Goal: Information Seeking & Learning: Learn about a topic

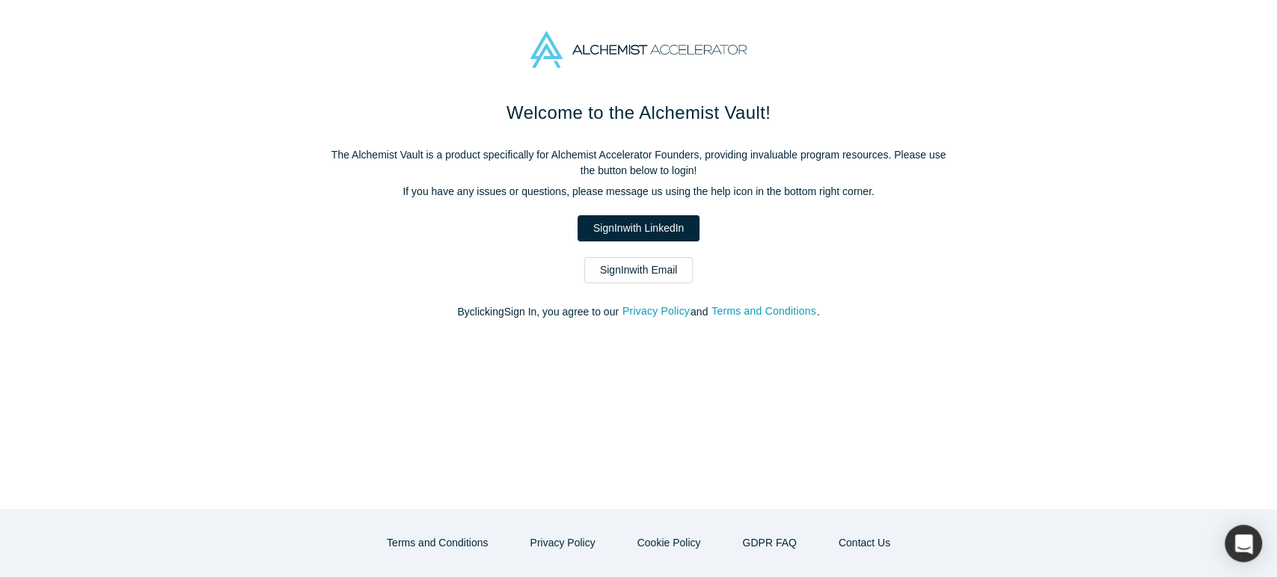
click at [681, 267] on link "Sign In with Email" at bounding box center [638, 270] width 109 height 26
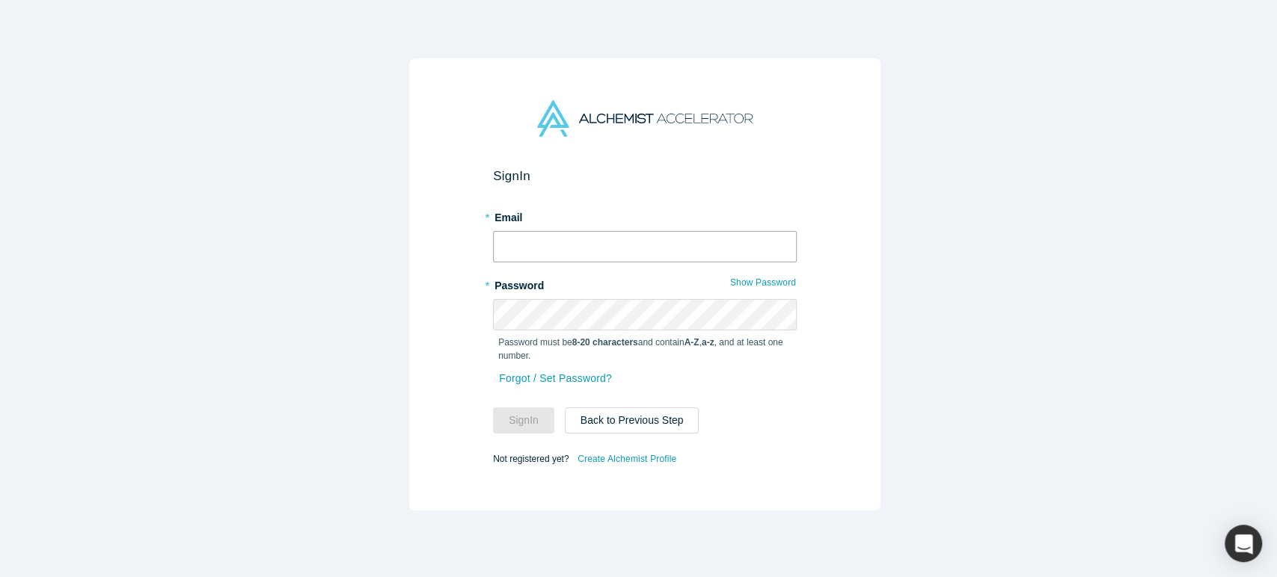
type input "[EMAIL_ADDRESS][DOMAIN_NAME]"
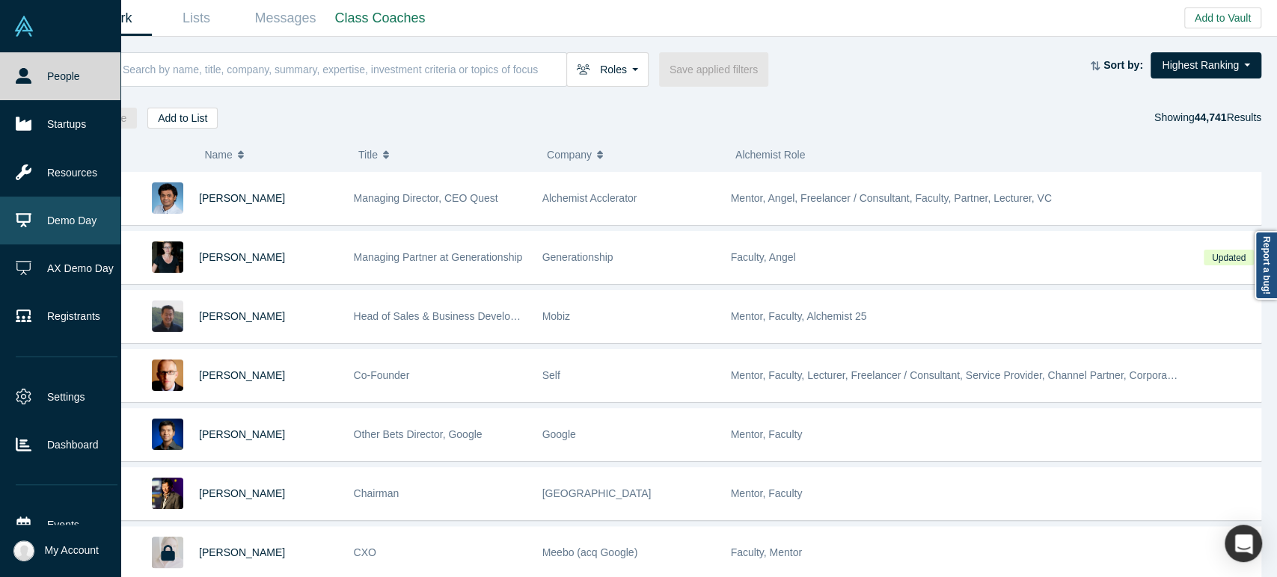
click at [79, 222] on link "Demo Day" at bounding box center [66, 221] width 133 height 48
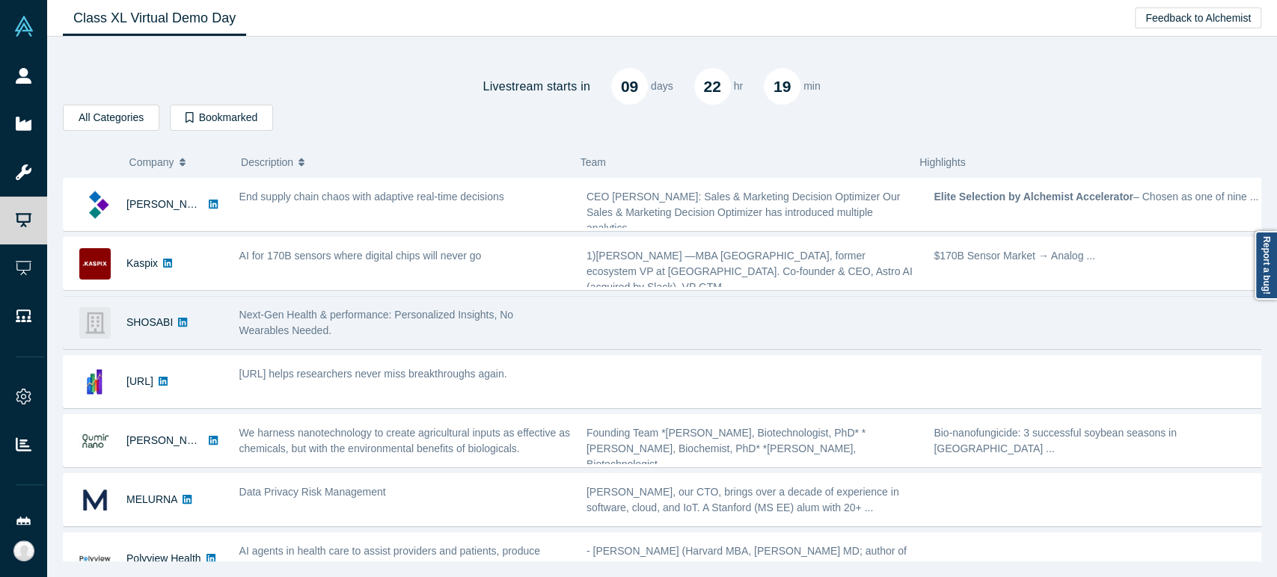
click at [149, 335] on div "SHOSABI" at bounding box center [149, 323] width 46 height 52
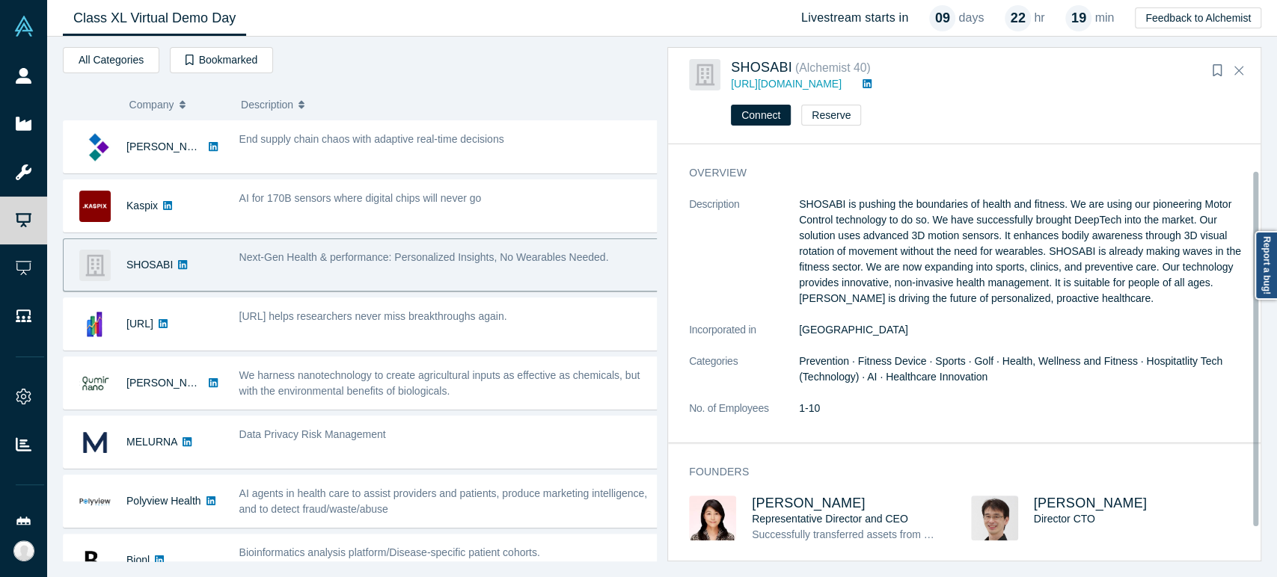
scroll to position [2, 0]
drag, startPoint x: 873, startPoint y: 501, endPoint x: 749, endPoint y: 507, distance: 123.5
click at [749, 507] on div "[PERSON_NAME] Representative Director and CEO Successfully transferred assets f…" at bounding box center [830, 530] width 282 height 68
copy span "[PERSON_NAME]"
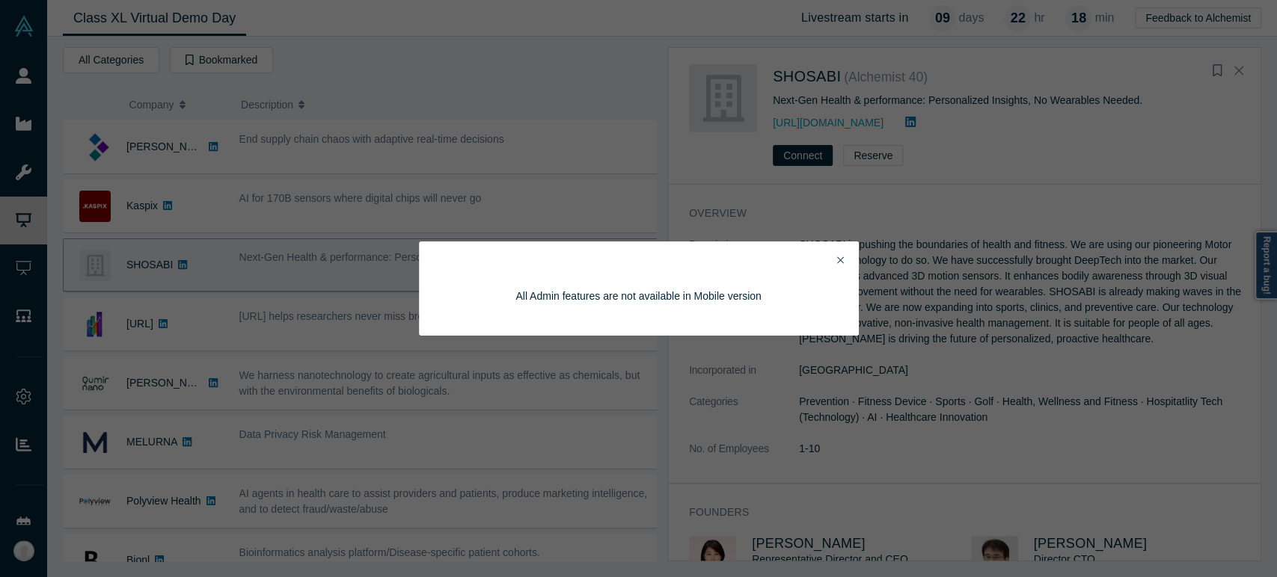
click at [839, 261] on icon "Close" at bounding box center [840, 260] width 7 height 7
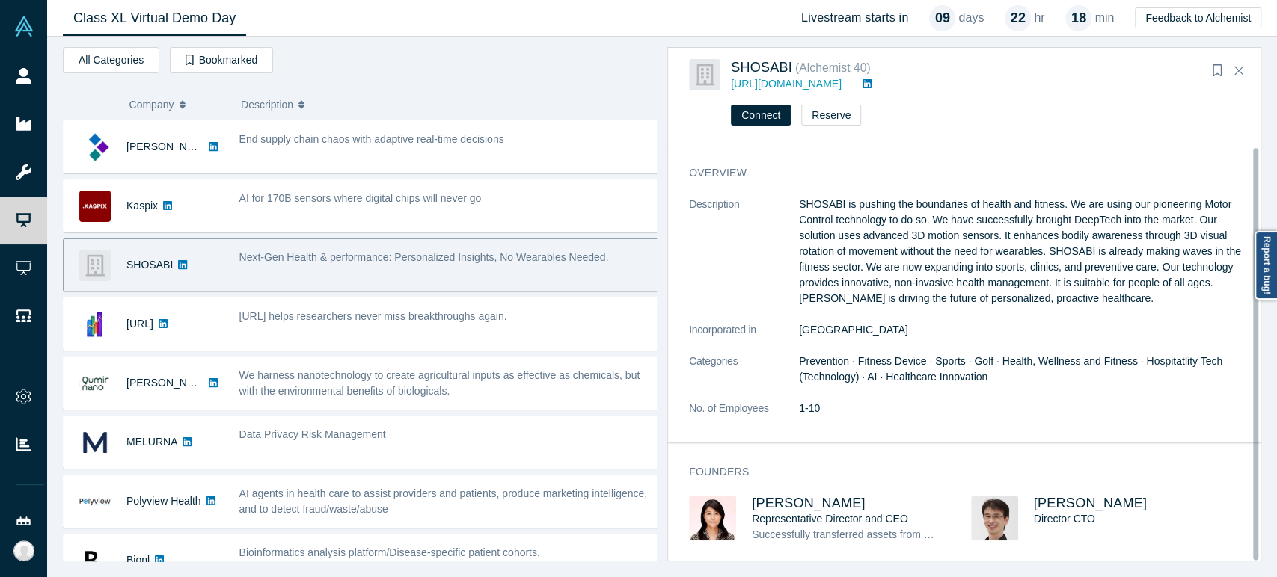
scroll to position [3, 0]
drag, startPoint x: 1146, startPoint y: 501, endPoint x: 1077, endPoint y: 505, distance: 68.9
click at [1077, 505] on h3 "[PERSON_NAME]" at bounding box center [1129, 504] width 191 height 16
copy span "[PERSON_NAME]"
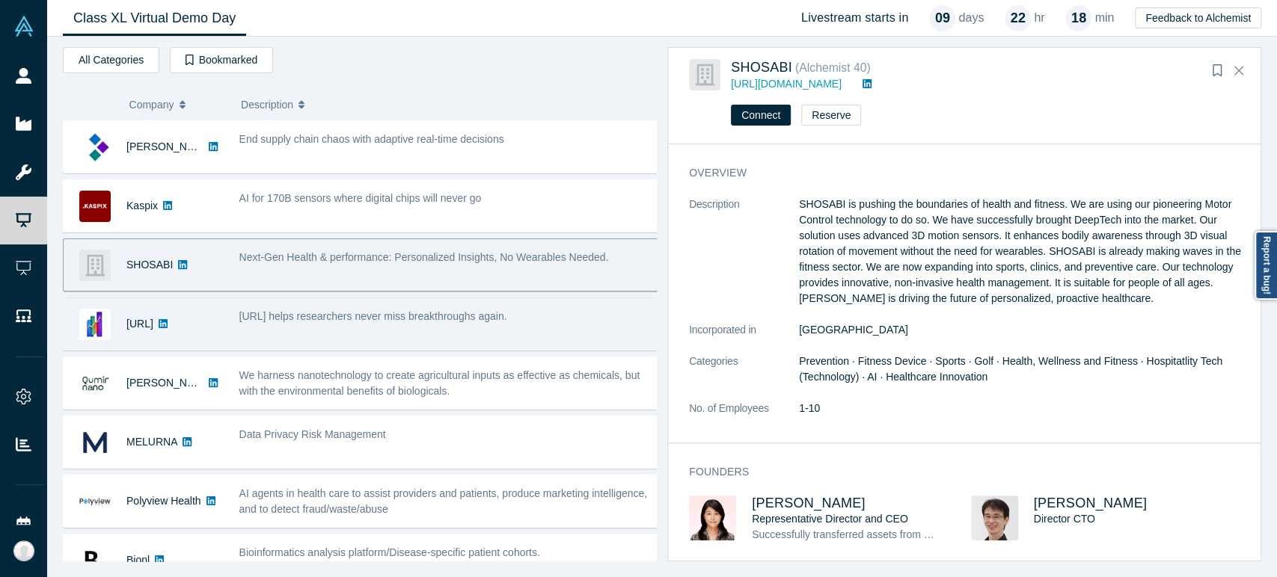
click at [149, 342] on div "[URL]" at bounding box center [139, 324] width 27 height 52
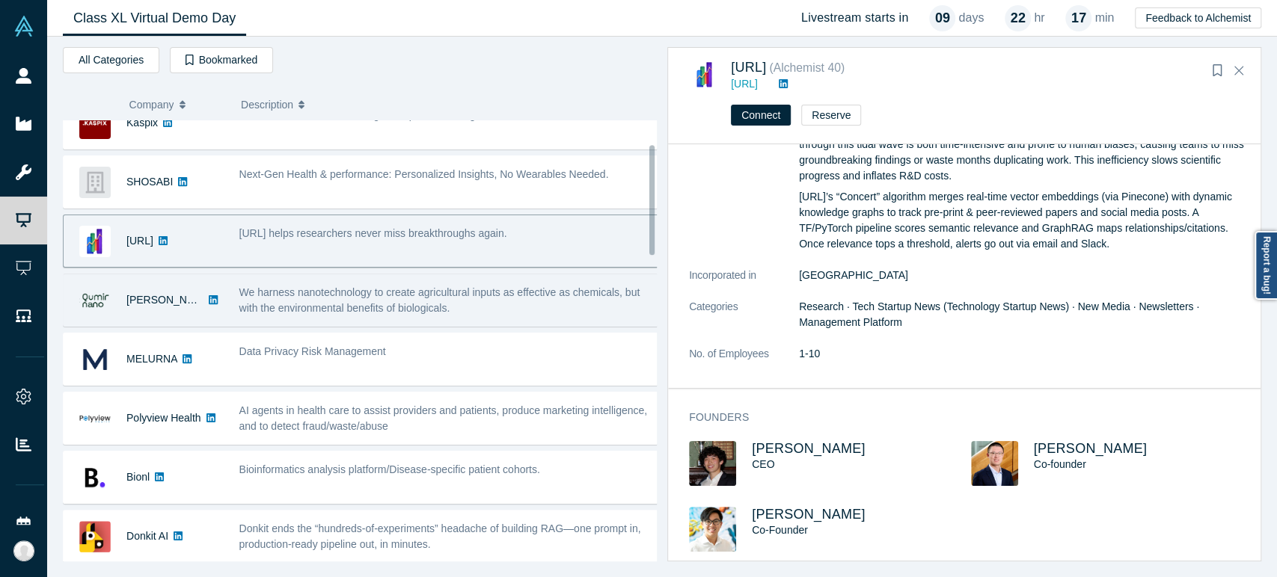
scroll to position [166, 0]
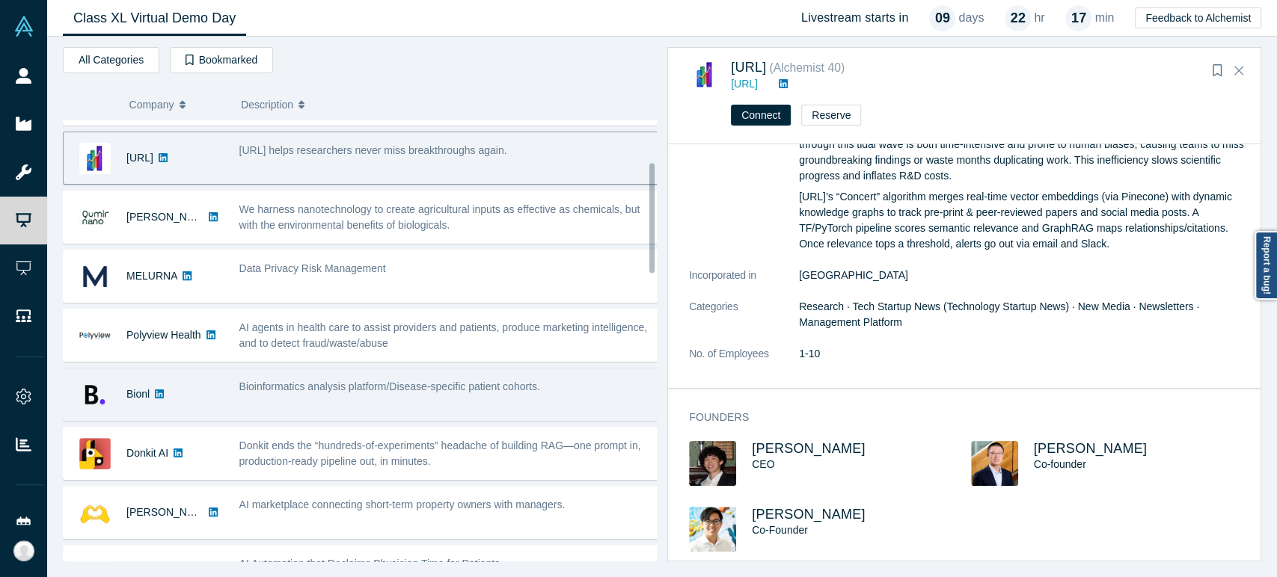
click at [191, 402] on div "Bionl" at bounding box center [144, 395] width 160 height 52
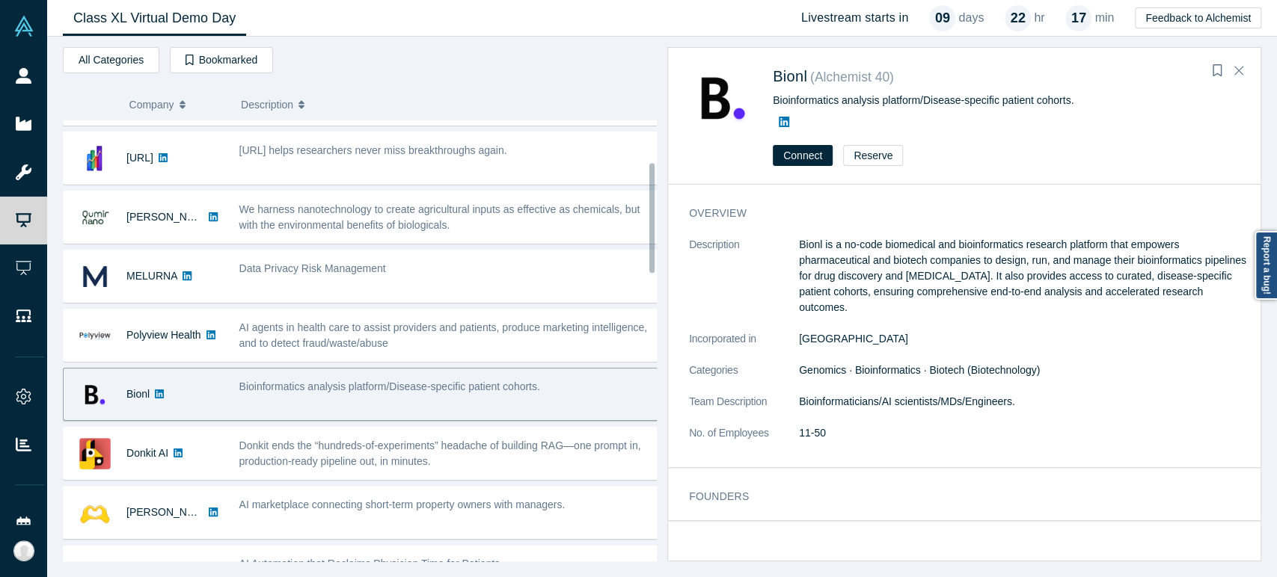
scroll to position [0, 0]
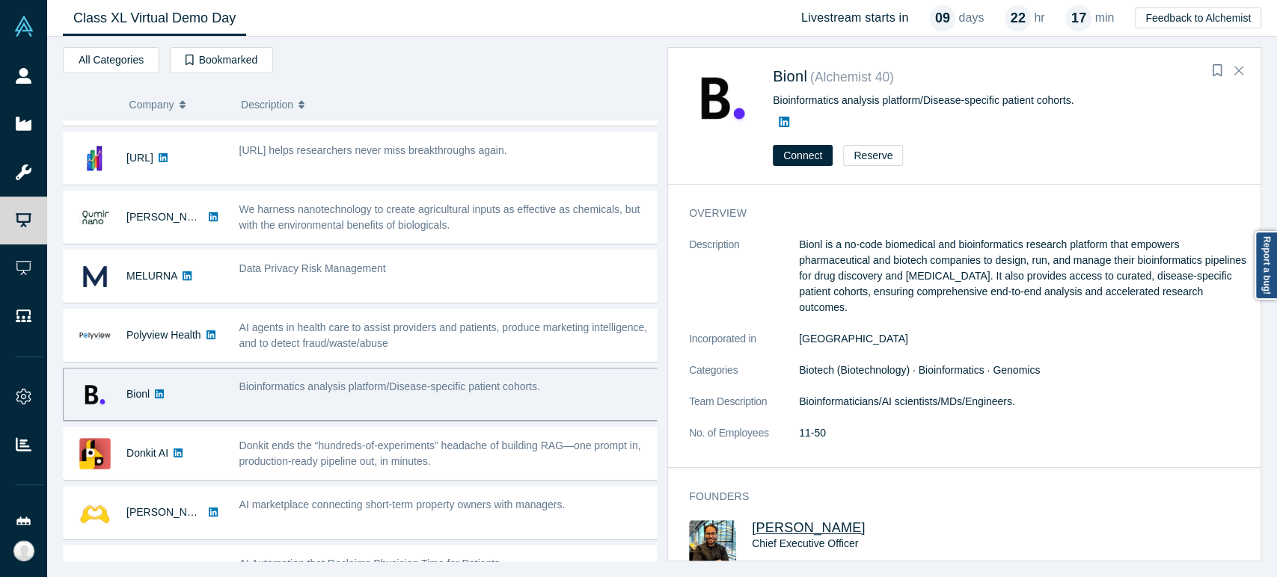
drag, startPoint x: 862, startPoint y: 534, endPoint x: 755, endPoint y: 531, distance: 107.0
click at [755, 531] on h3 "[PERSON_NAME]" at bounding box center [847, 529] width 191 height 16
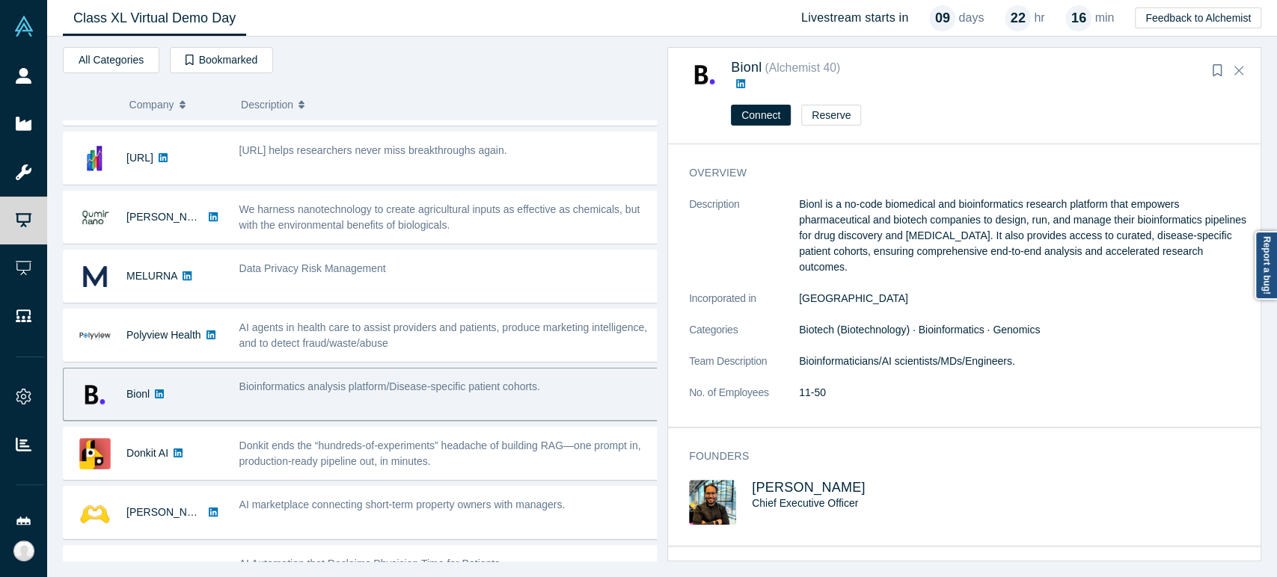
copy span "[PERSON_NAME]"
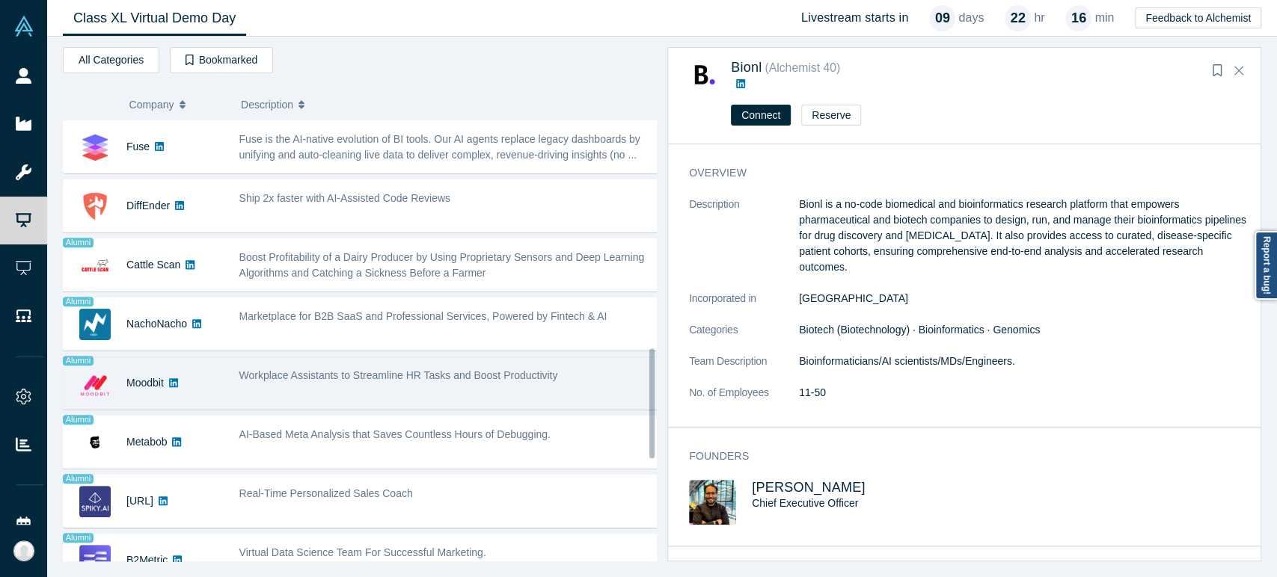
scroll to position [914, 0]
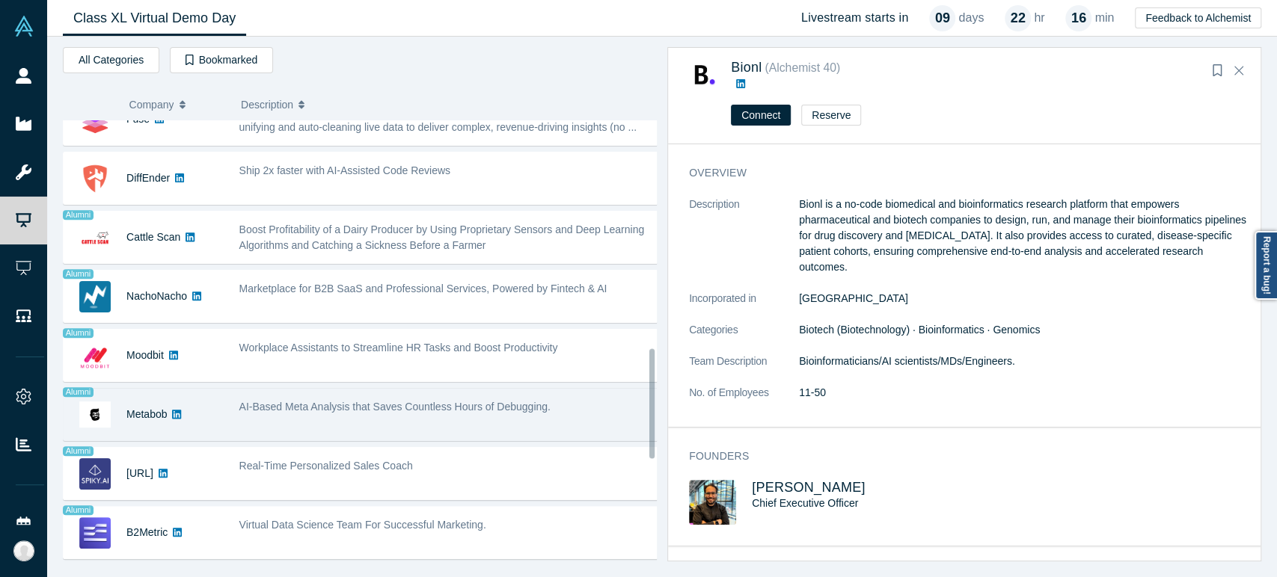
click at [206, 423] on div "Metabob" at bounding box center [144, 415] width 160 height 52
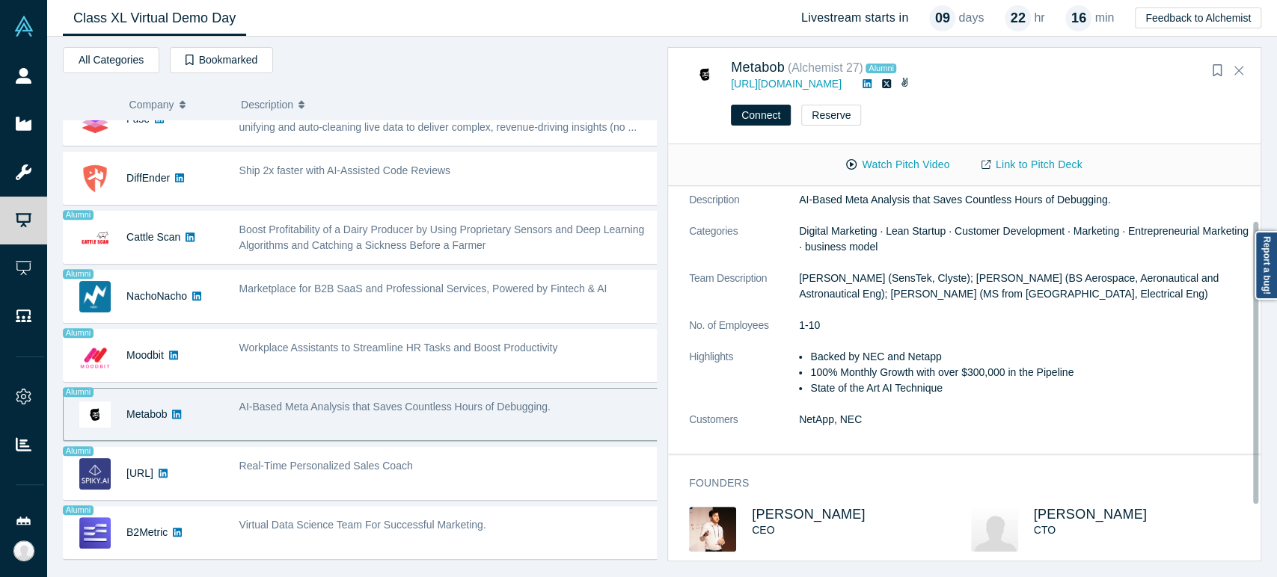
scroll to position [58, 0]
drag, startPoint x: 874, startPoint y: 506, endPoint x: 752, endPoint y: 510, distance: 122.0
click at [752, 510] on h3 "[PERSON_NAME]" at bounding box center [847, 515] width 191 height 16
copy span "[PERSON_NAME]"
drag, startPoint x: 1119, startPoint y: 509, endPoint x: 1028, endPoint y: 511, distance: 90.5
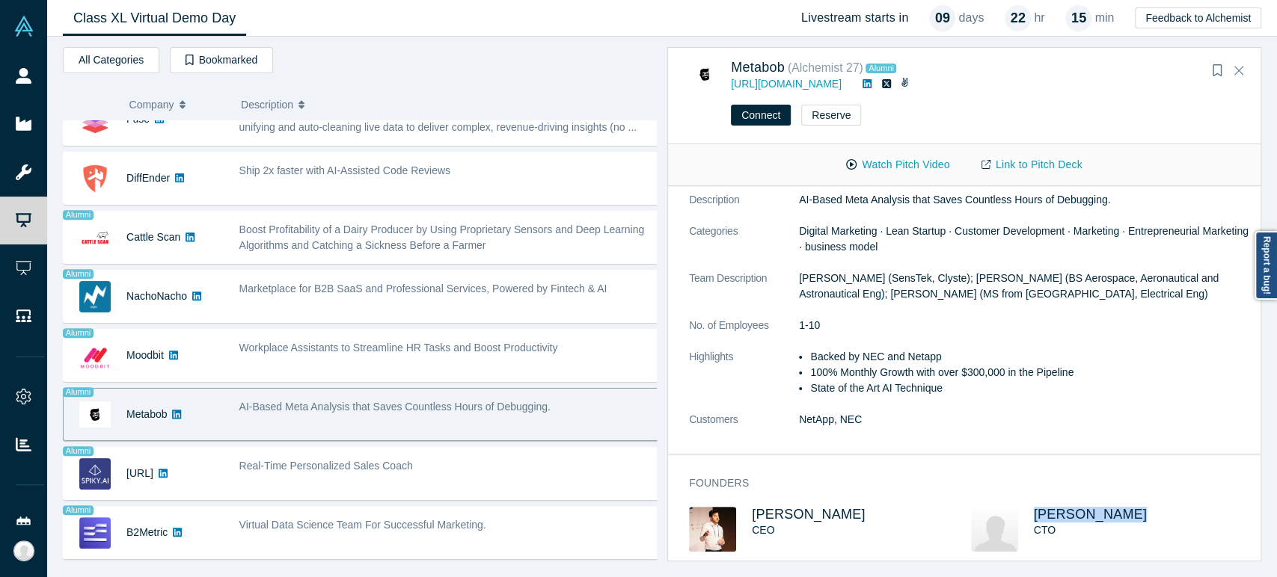
click at [1034, 511] on div "[PERSON_NAME] CTO" at bounding box center [1143, 529] width 219 height 45
copy span "[PERSON_NAME]"
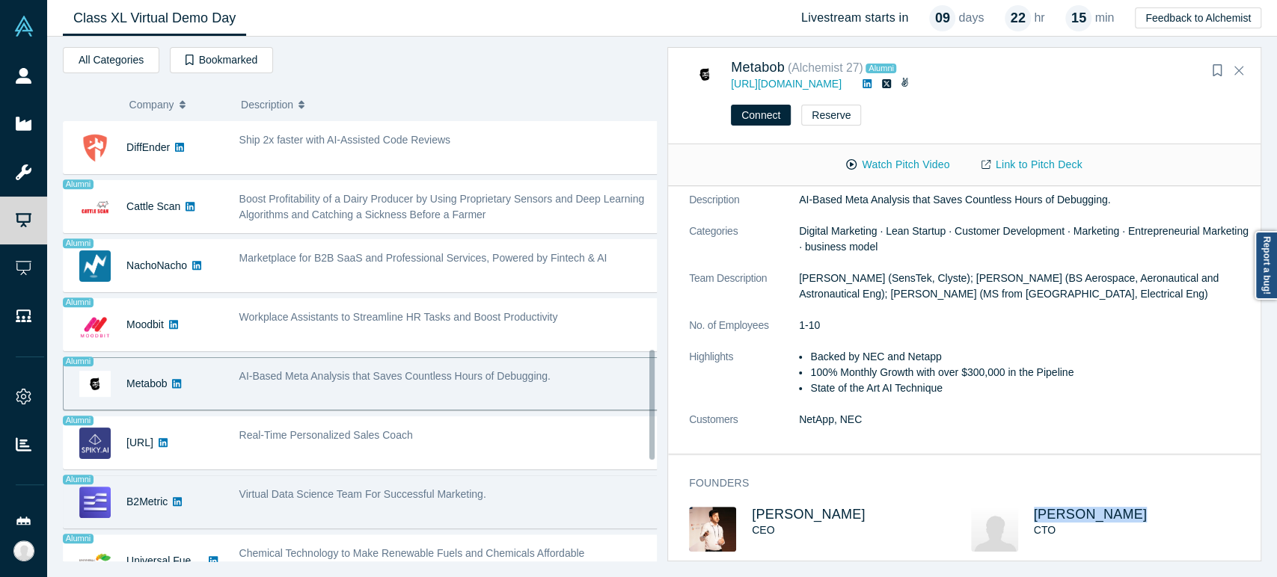
scroll to position [997, 0]
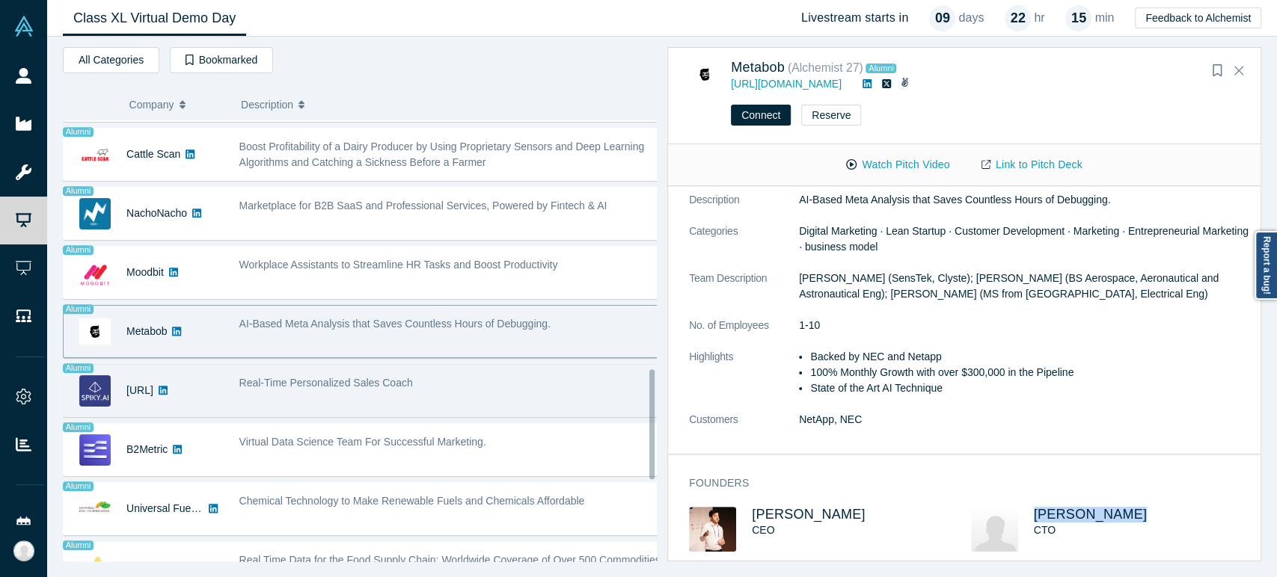
click at [163, 405] on link at bounding box center [162, 391] width 19 height 52
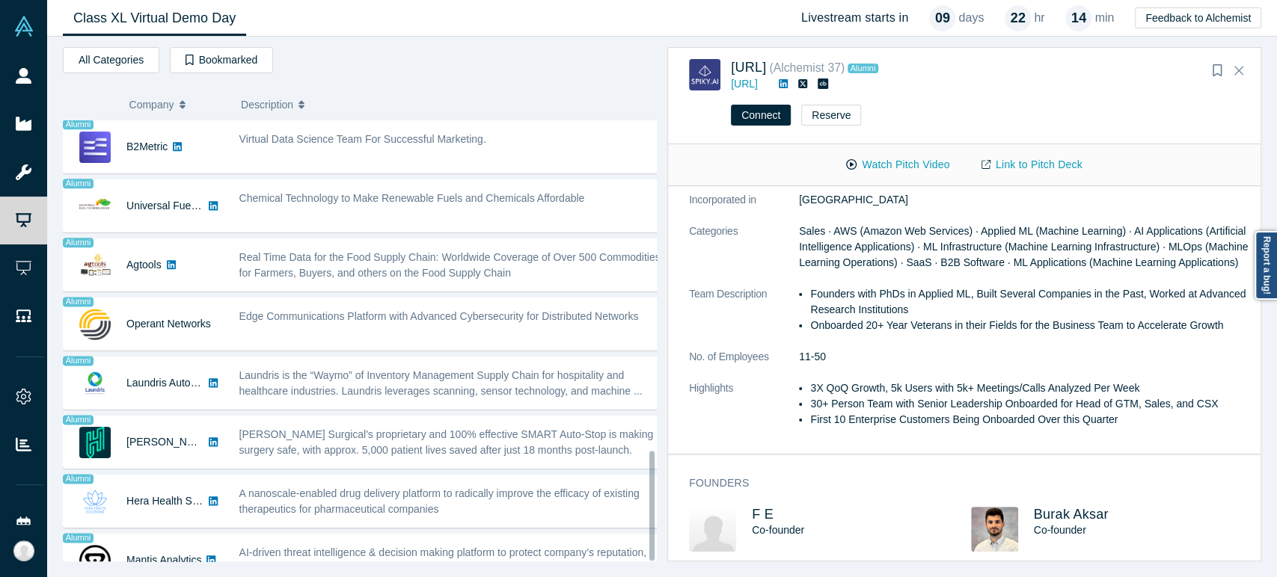
scroll to position [1325, 0]
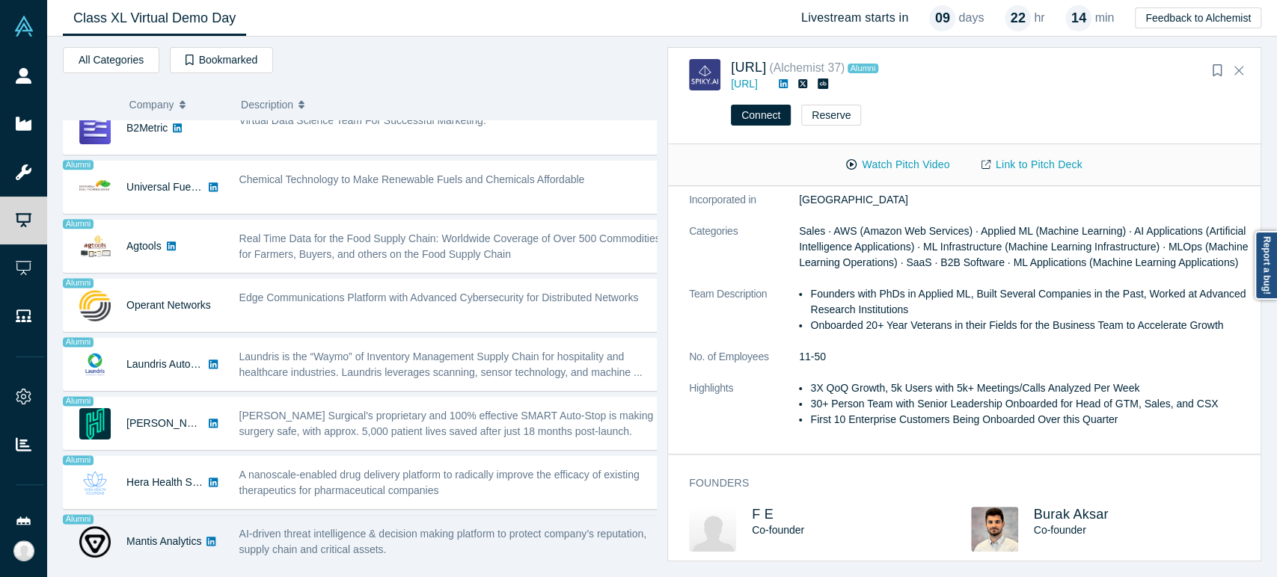
click at [159, 543] on div "Mantis Analytics" at bounding box center [163, 542] width 75 height 52
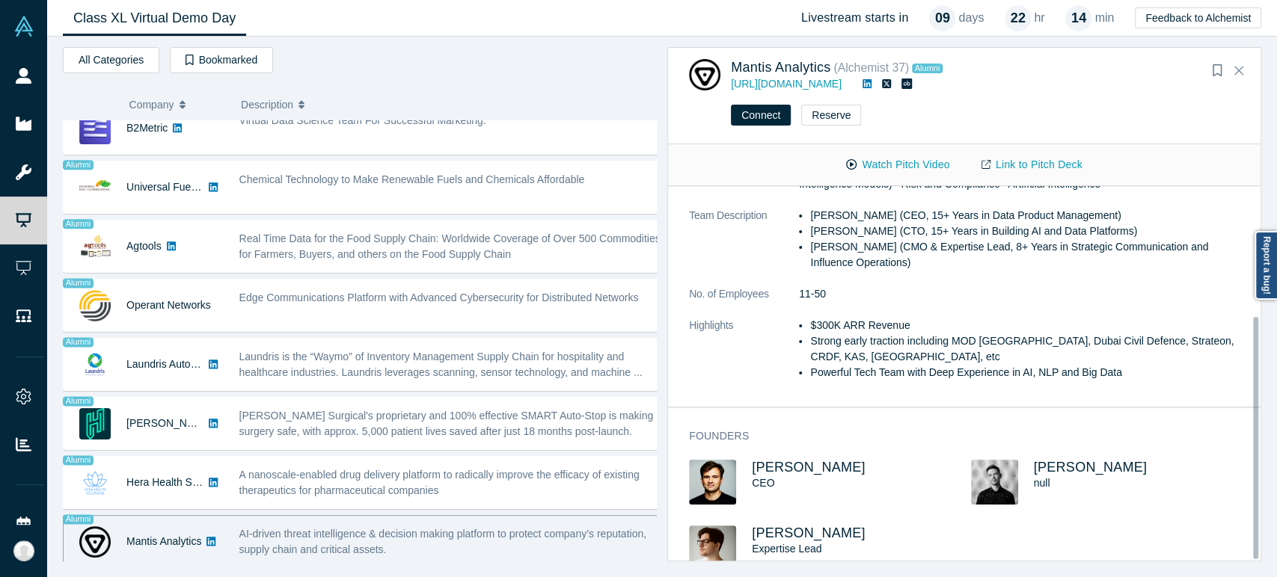
scroll to position [203, 0]
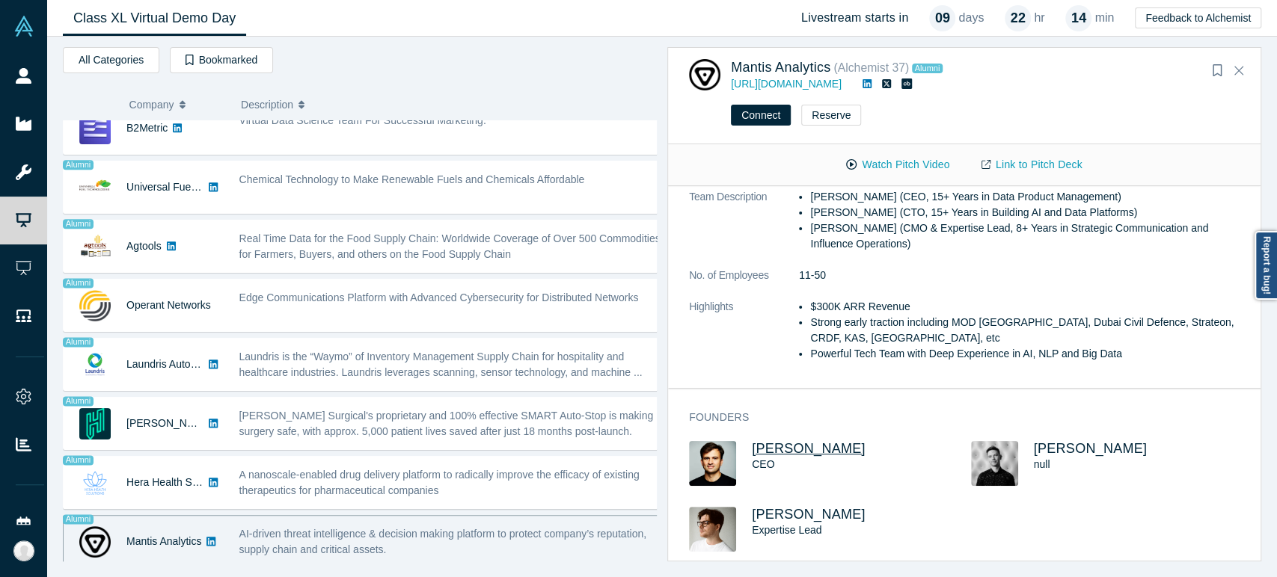
drag, startPoint x: 891, startPoint y: 437, endPoint x: 807, endPoint y: 442, distance: 84.7
click at [807, 442] on h3 "[PERSON_NAME]" at bounding box center [847, 449] width 191 height 16
copy span "[PERSON_NAME]"
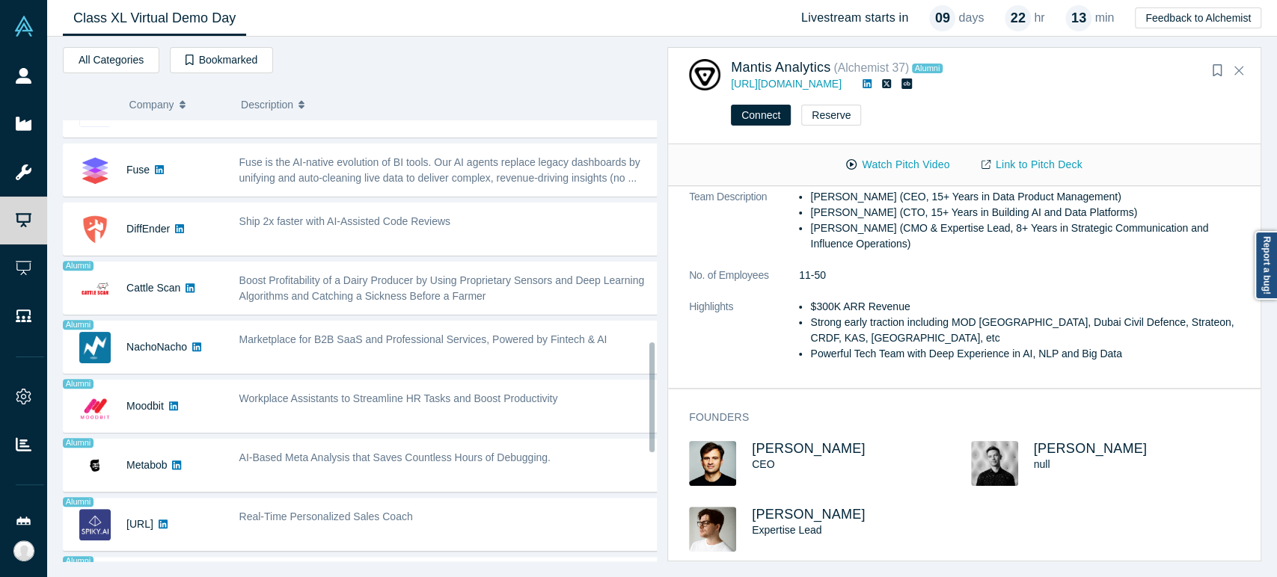
scroll to position [826, 0]
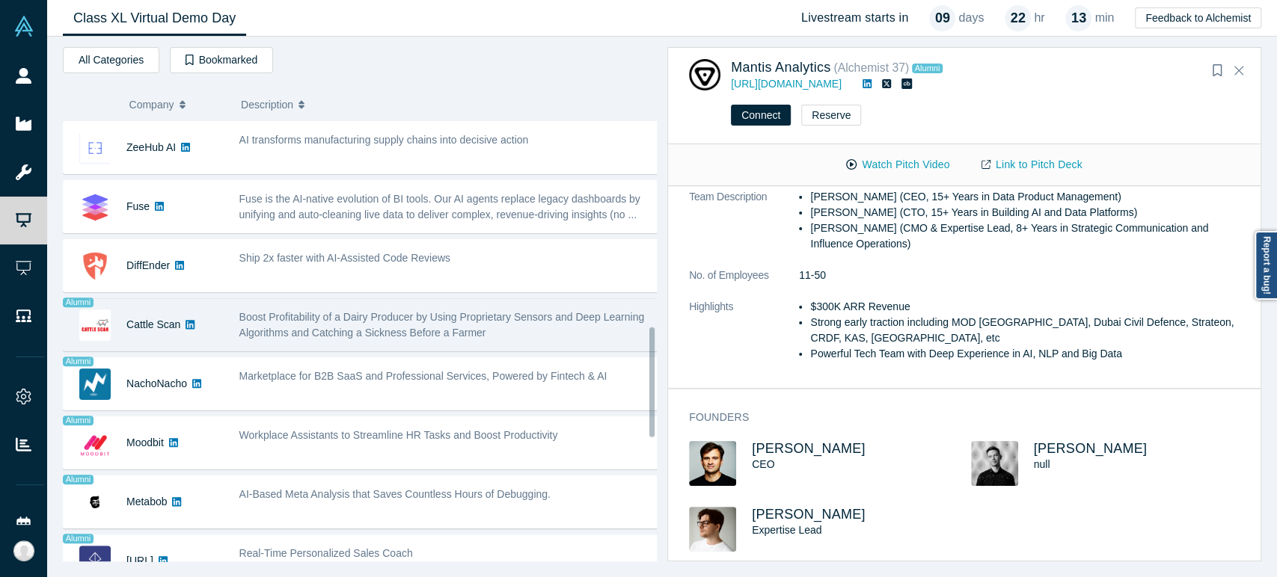
click at [164, 340] on div "Cattle Scan" at bounding box center [153, 325] width 54 height 52
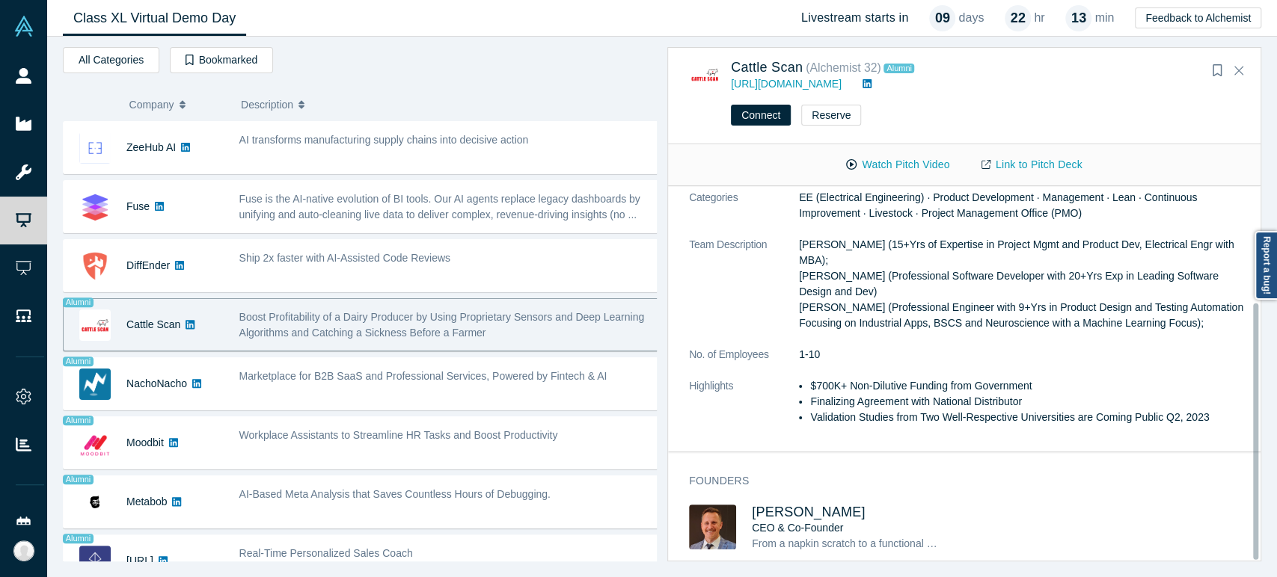
scroll to position [170, 0]
drag, startPoint x: 840, startPoint y: 506, endPoint x: 753, endPoint y: 506, distance: 86.8
click at [753, 506] on h3 "[PERSON_NAME]" at bounding box center [847, 513] width 191 height 16
copy span "[PERSON_NAME]"
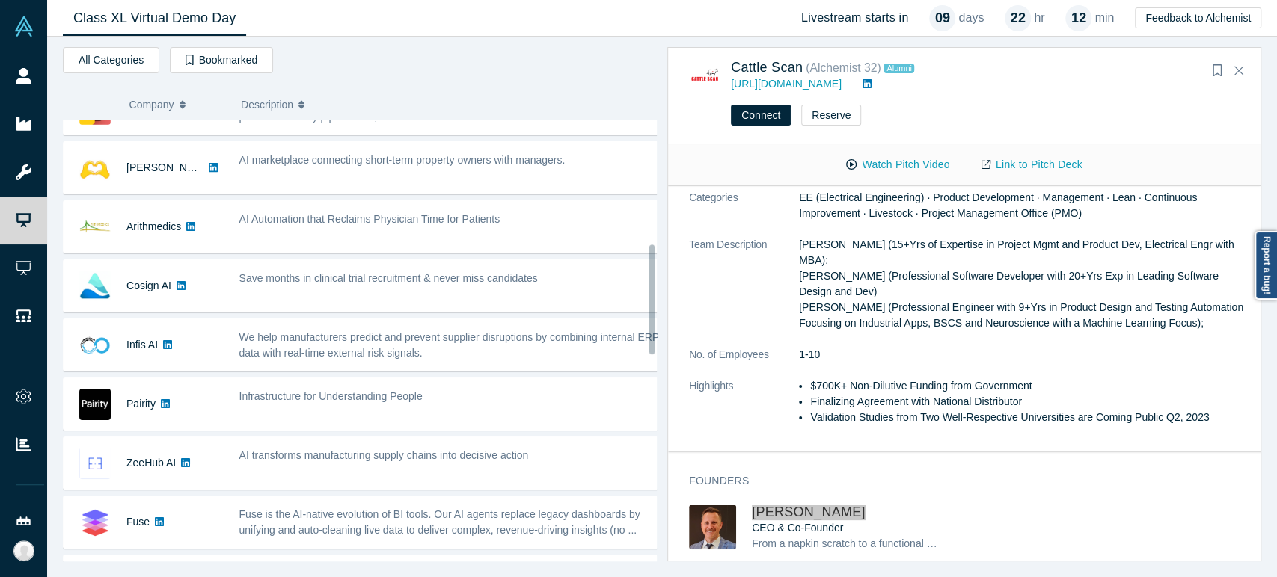
scroll to position [494, 0]
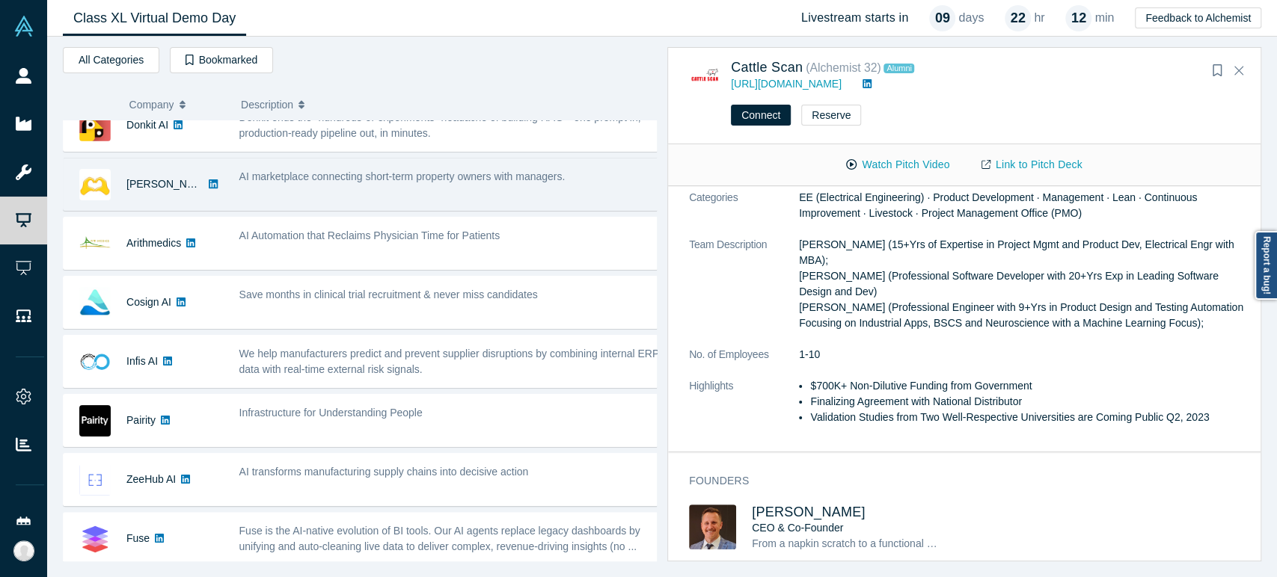
click at [124, 193] on div "[PERSON_NAME] AI" at bounding box center [144, 185] width 160 height 52
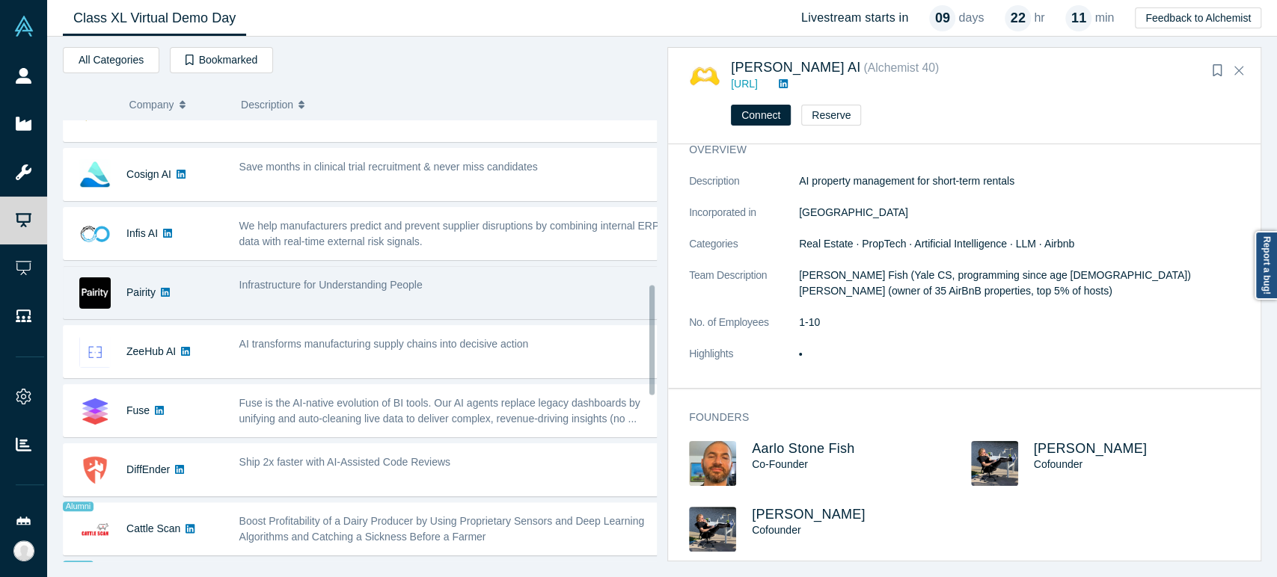
scroll to position [660, 0]
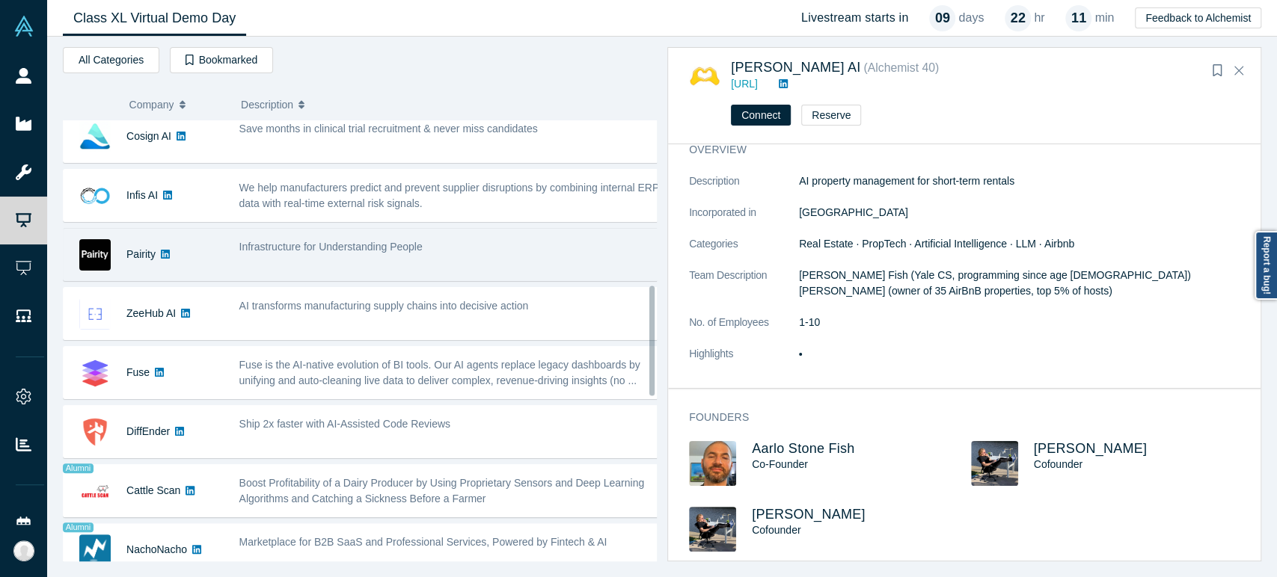
click at [144, 271] on div "Pairity" at bounding box center [140, 255] width 29 height 52
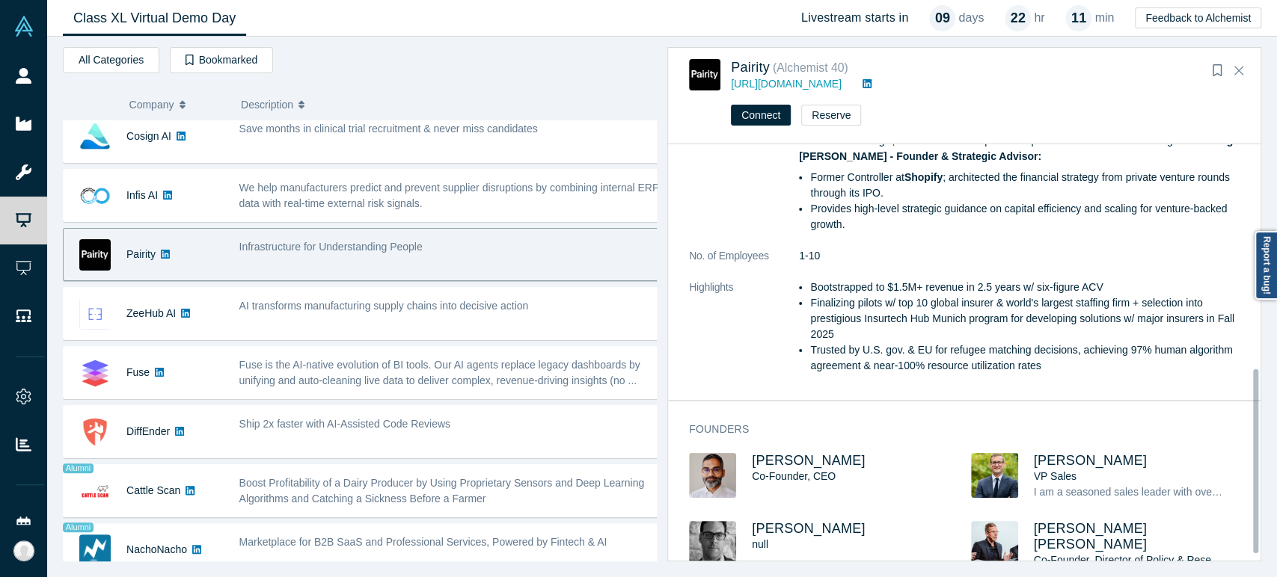
scroll to position [524, 0]
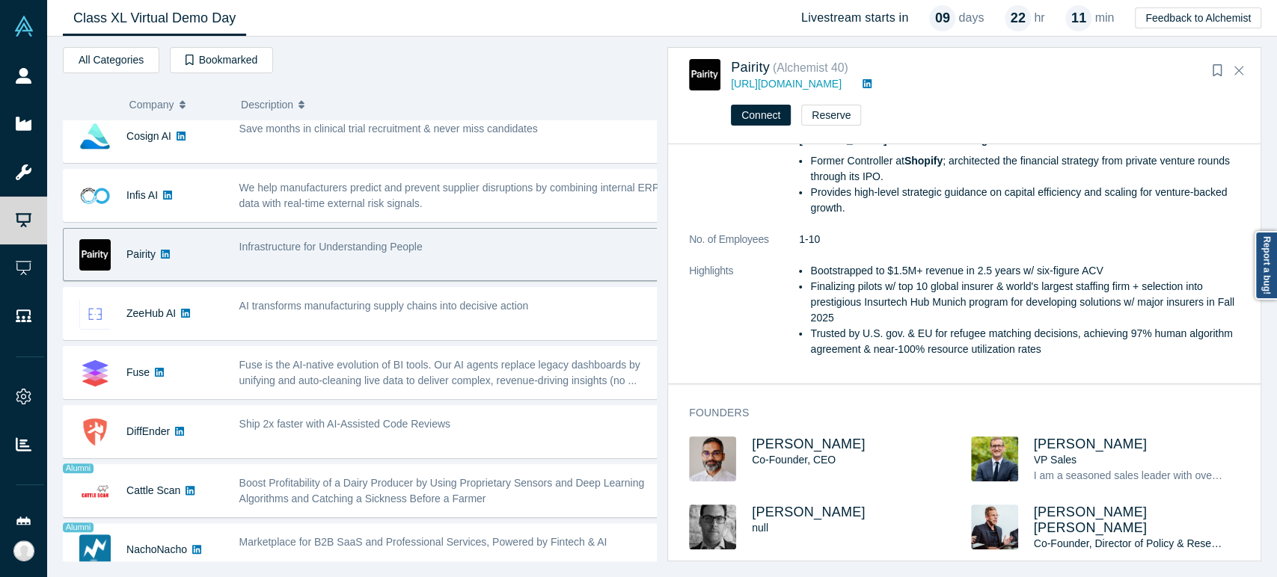
drag, startPoint x: 866, startPoint y: 440, endPoint x: 754, endPoint y: 443, distance: 112.2
click at [754, 443] on div "[PERSON_NAME] Co-Founder, CEO" at bounding box center [861, 460] width 219 height 47
click at [868, 452] on div "Co-Founder, CEO" at bounding box center [847, 460] width 191 height 16
drag, startPoint x: 858, startPoint y: 441, endPoint x: 799, endPoint y: 437, distance: 58.5
click at [799, 437] on h3 "[PERSON_NAME]" at bounding box center [847, 445] width 191 height 16
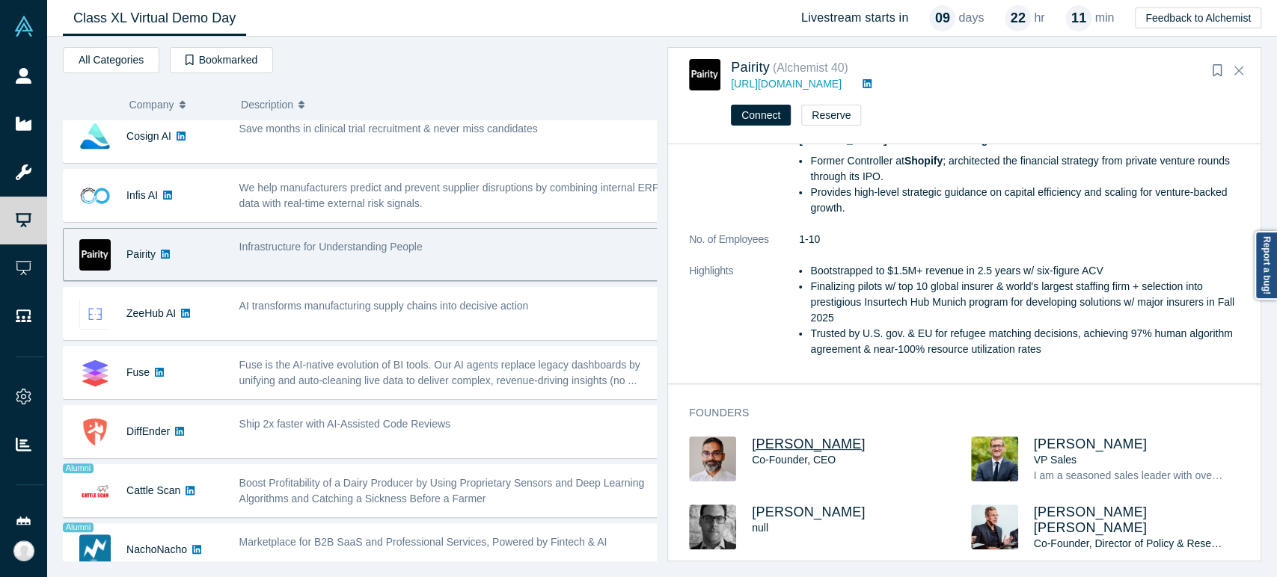
copy span "Bhardwaj"
drag, startPoint x: 835, startPoint y: 508, endPoint x: 785, endPoint y: 508, distance: 50.1
click at [785, 508] on h3 "[PERSON_NAME]" at bounding box center [847, 513] width 191 height 16
copy span "[PERSON_NAME]"
drag, startPoint x: 1117, startPoint y: 440, endPoint x: 1087, endPoint y: 443, distance: 30.1
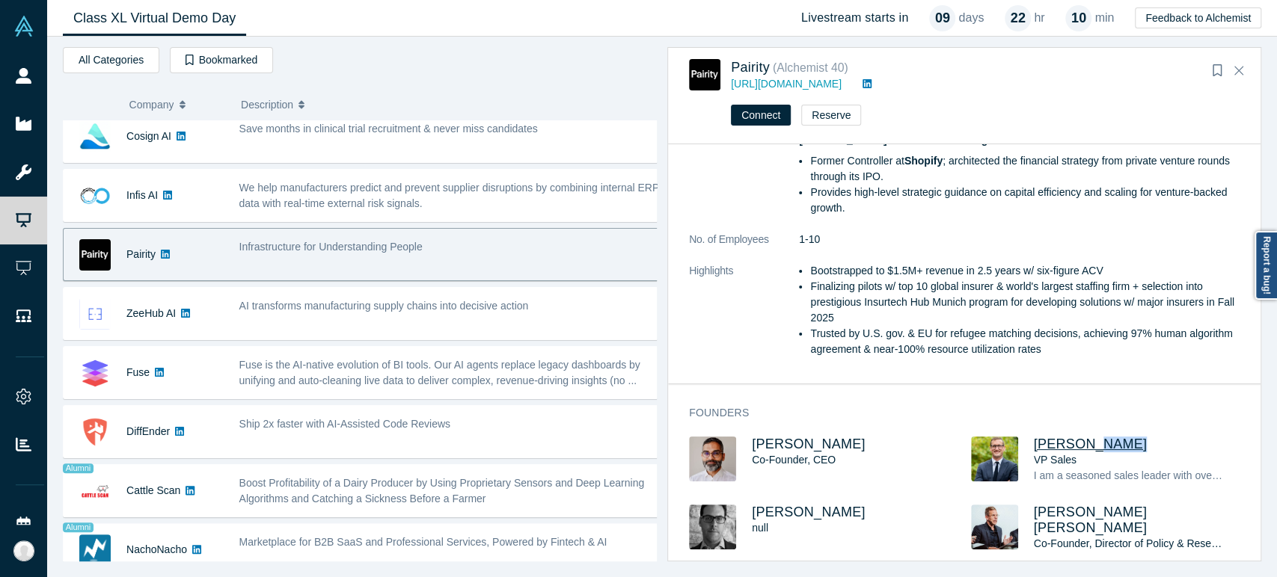
click at [1087, 443] on h3 "[PERSON_NAME]" at bounding box center [1129, 445] width 191 height 16
copy span "Reijn"
drag, startPoint x: 1021, startPoint y: 506, endPoint x: 1144, endPoint y: 509, distance: 123.4
click at [1144, 509] on div "[PERSON_NAME] [PERSON_NAME] Co-Founder, Director of Policy & Research" at bounding box center [1112, 539] width 282 height 68
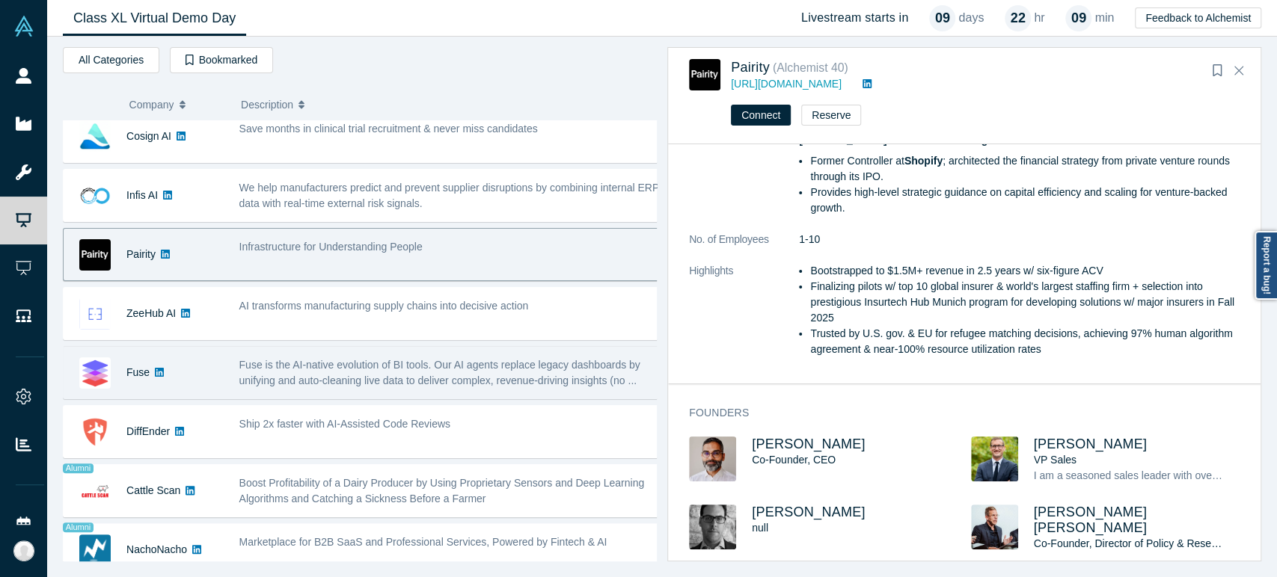
click at [169, 378] on div "Fuse" at bounding box center [144, 373] width 160 height 52
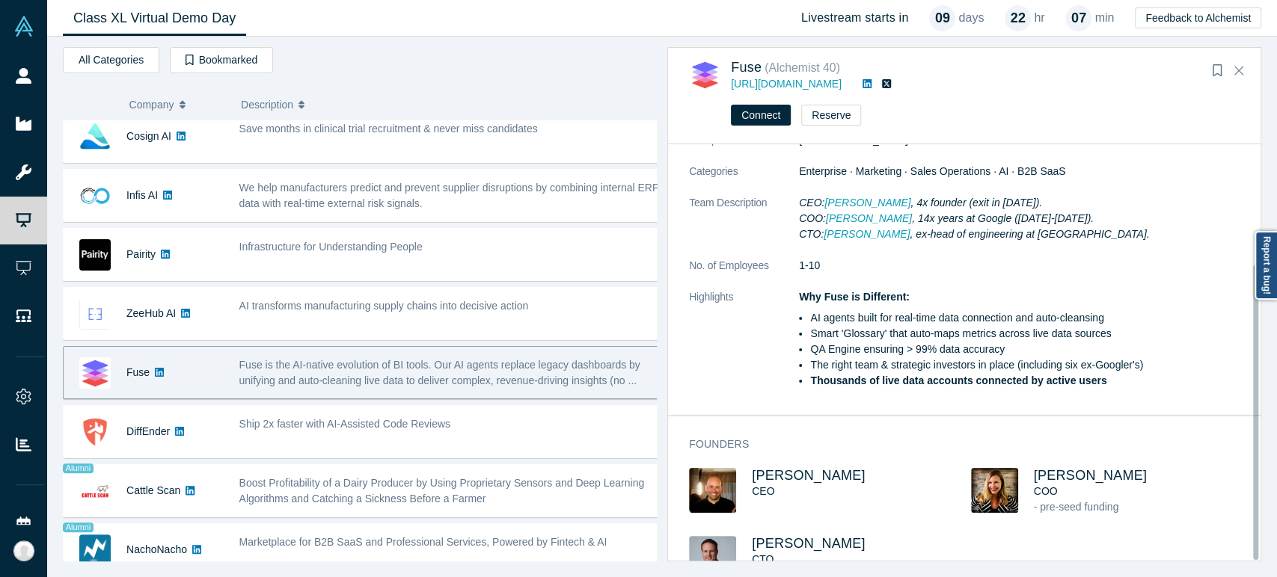
scroll to position [168, 0]
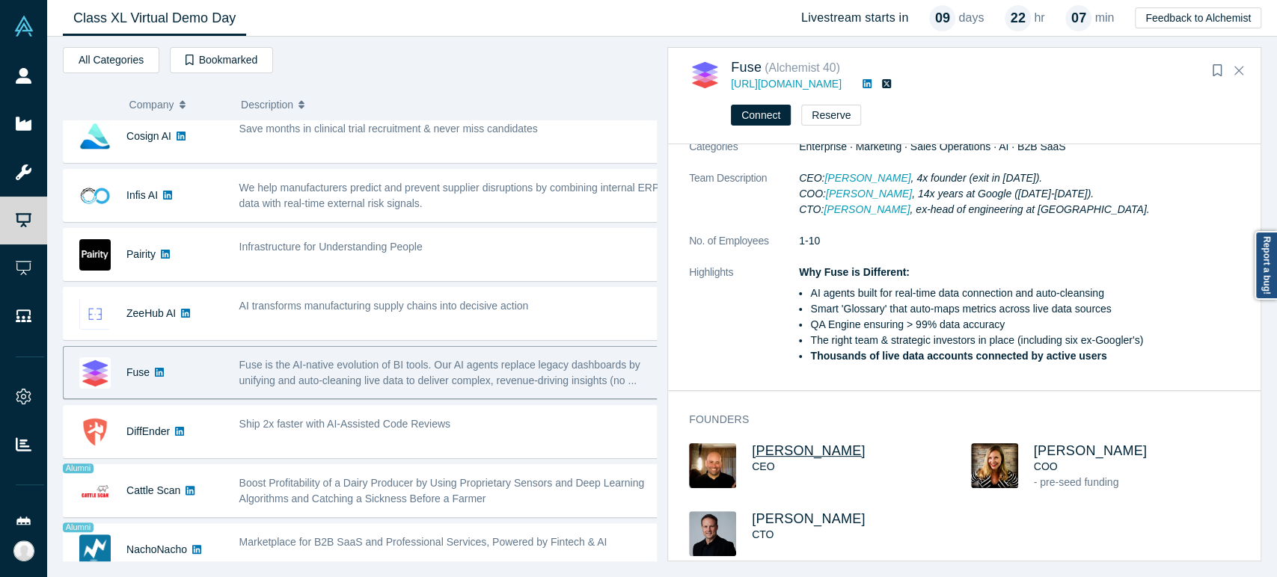
drag, startPoint x: 848, startPoint y: 438, endPoint x: 780, endPoint y: 438, distance: 68.1
click at [780, 443] on h3 "[PERSON_NAME]" at bounding box center [847, 451] width 191 height 16
drag, startPoint x: 836, startPoint y: 506, endPoint x: 785, endPoint y: 506, distance: 51.6
click at [785, 512] on h3 "[PERSON_NAME]" at bounding box center [847, 520] width 191 height 16
drag, startPoint x: 1099, startPoint y: 435, endPoint x: 1049, endPoint y: 435, distance: 49.4
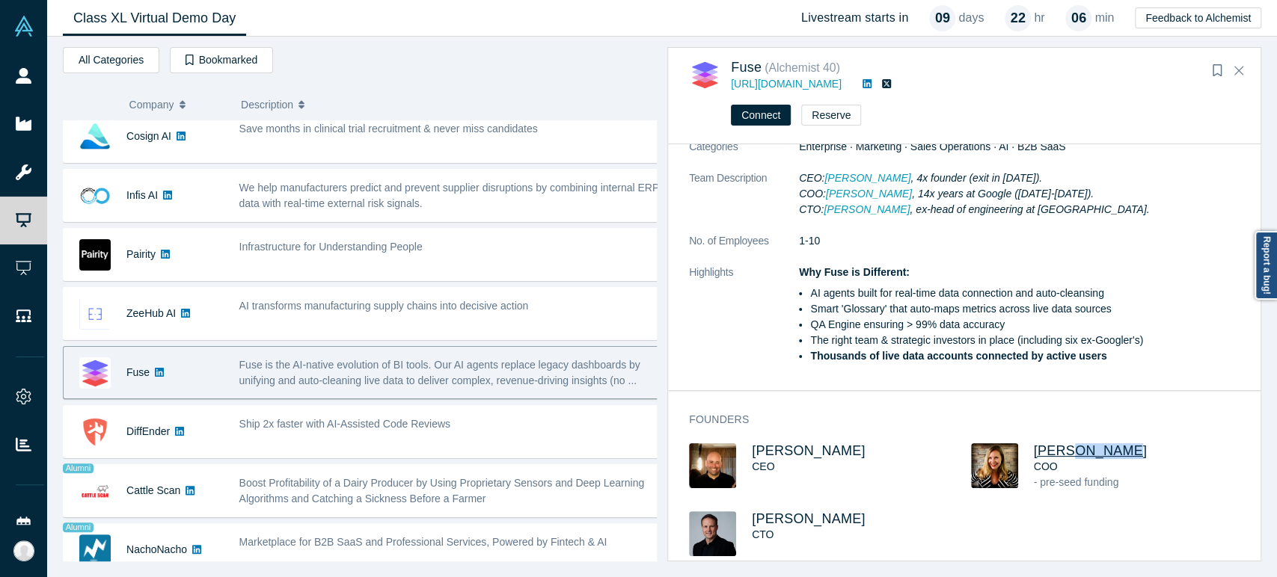
click at [1049, 443] on h3 "[PERSON_NAME]" at bounding box center [1129, 451] width 191 height 16
